Goal: Task Accomplishment & Management: Use online tool/utility

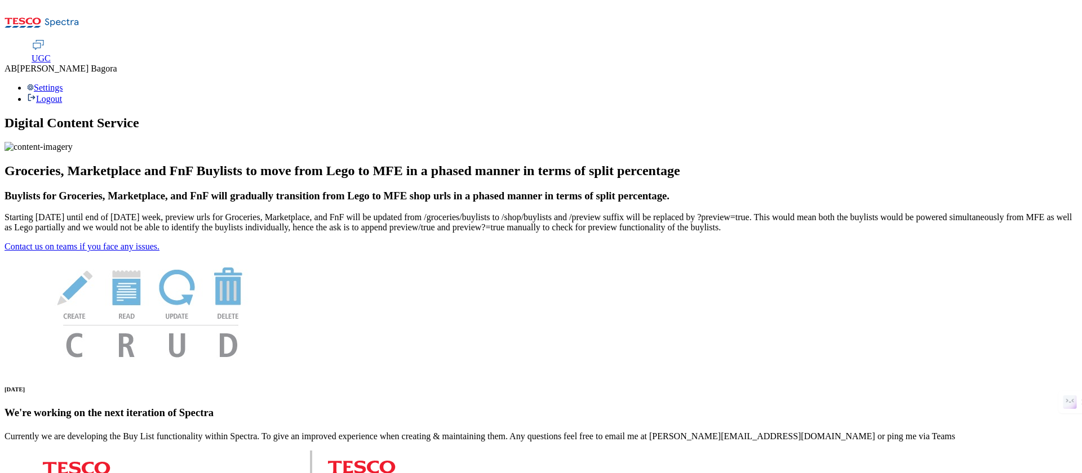
click at [51, 54] on span "UGC" at bounding box center [41, 59] width 19 height 10
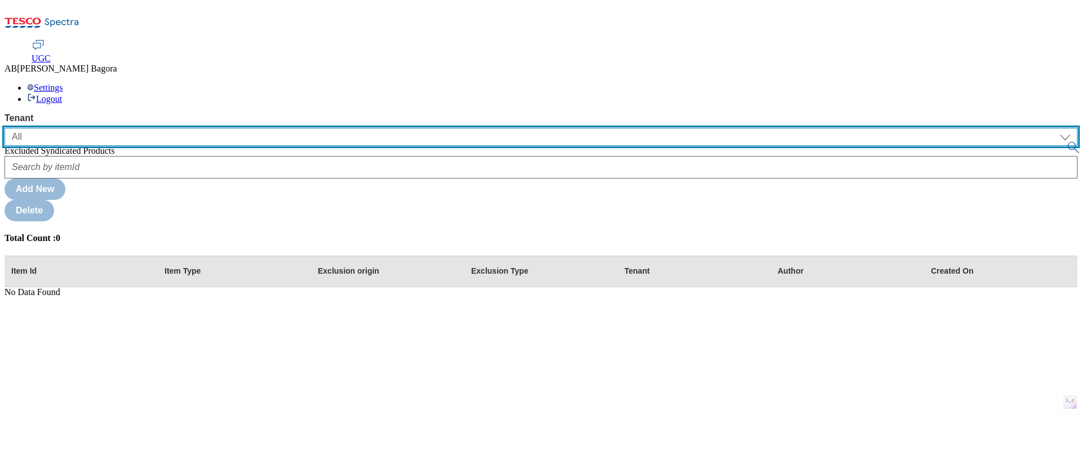
click at [65, 128] on select "All clubcard-boost-uk ghs-roi ghs-uk" at bounding box center [541, 137] width 1073 height 18
select select "ghs-uk"
click at [5, 128] on select "All clubcard-boost-uk ghs-roi ghs-uk" at bounding box center [541, 137] width 1073 height 18
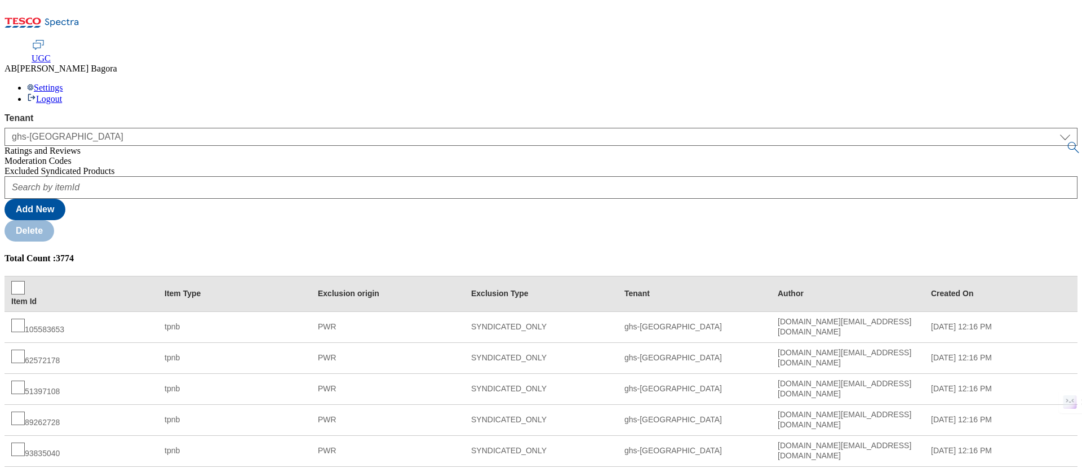
click at [81, 146] on span "Ratings and Reviews" at bounding box center [43, 151] width 76 height 10
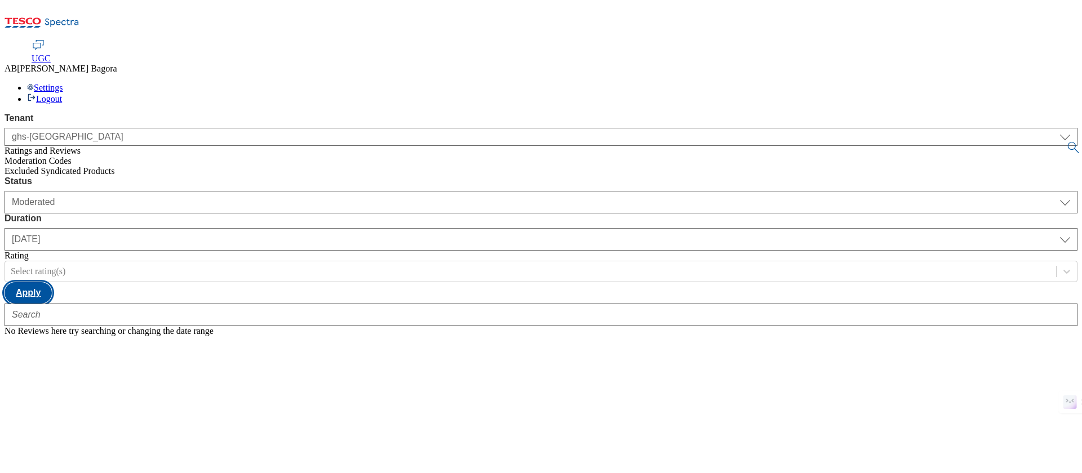
click at [52, 282] on button "Apply" at bounding box center [28, 292] width 47 height 21
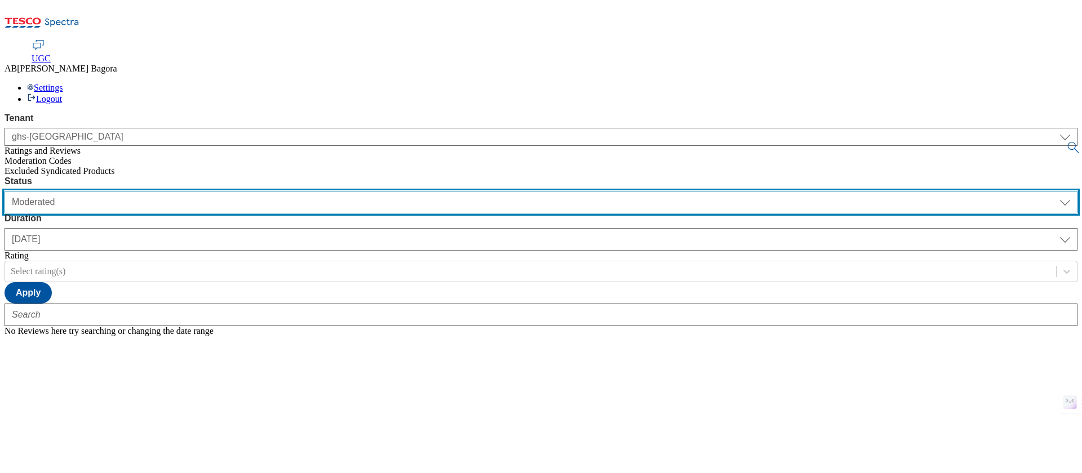
click at [243, 191] on select "Moderated Approved Rejected" at bounding box center [541, 202] width 1073 height 23
click at [152, 191] on select "Moderated Approved Rejected" at bounding box center [541, 202] width 1073 height 23
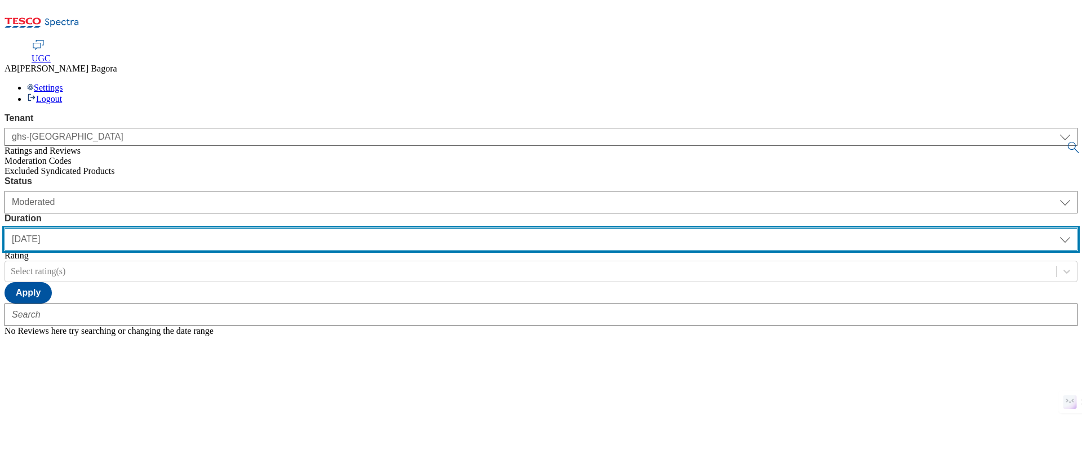
click at [316, 228] on select "yesterday last7days last30days All custom" at bounding box center [541, 239] width 1073 height 23
select select "last7days"
click at [266, 228] on select "yesterday last7days last30days All custom" at bounding box center [541, 239] width 1073 height 23
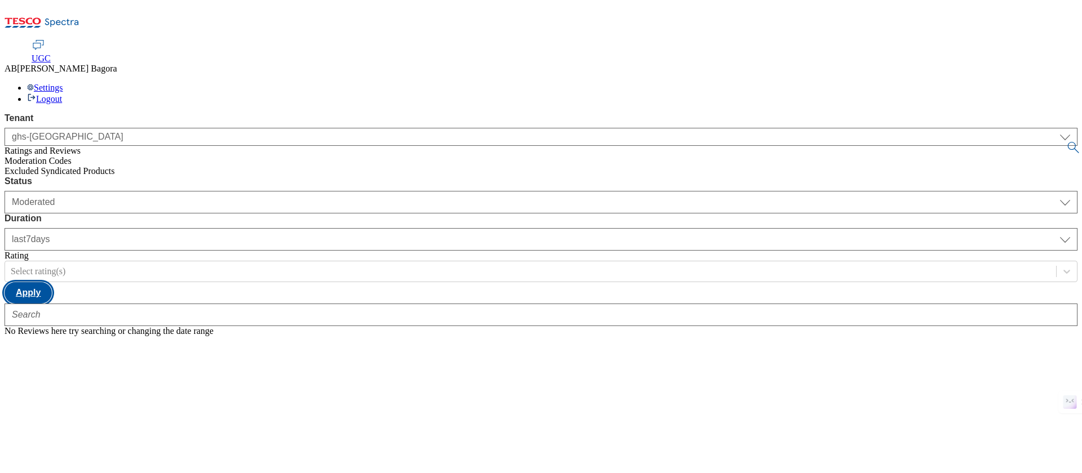
click at [52, 282] on button "Apply" at bounding box center [28, 292] width 47 height 21
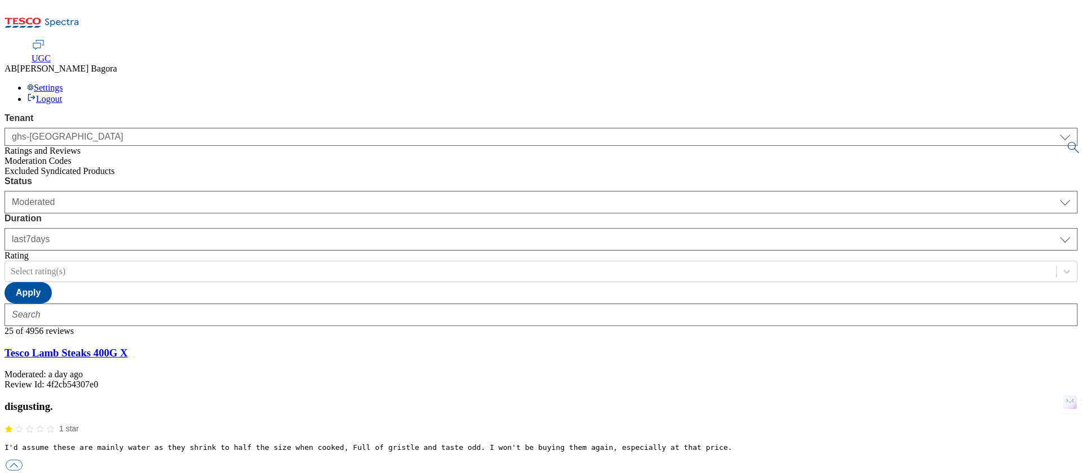
scroll to position [217, 0]
